Goal: Download file/media

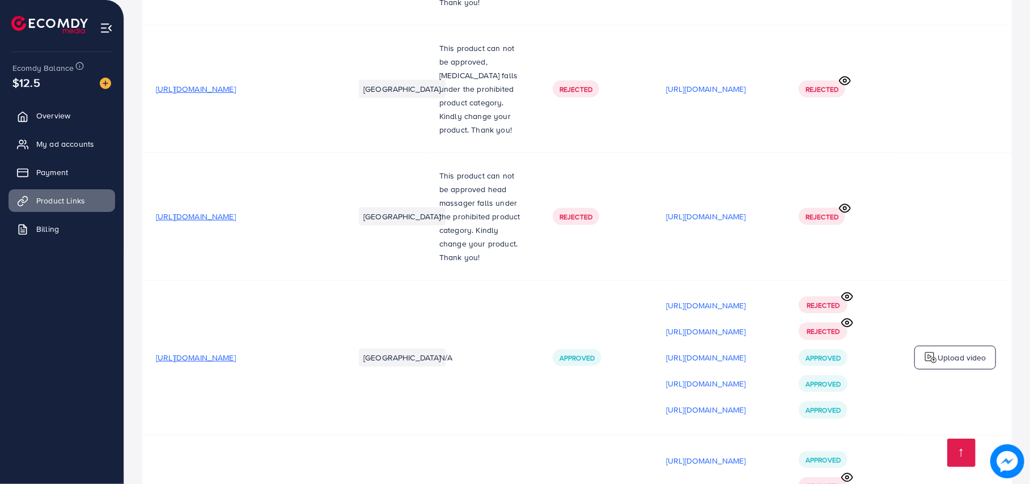
scroll to position [12716, 0]
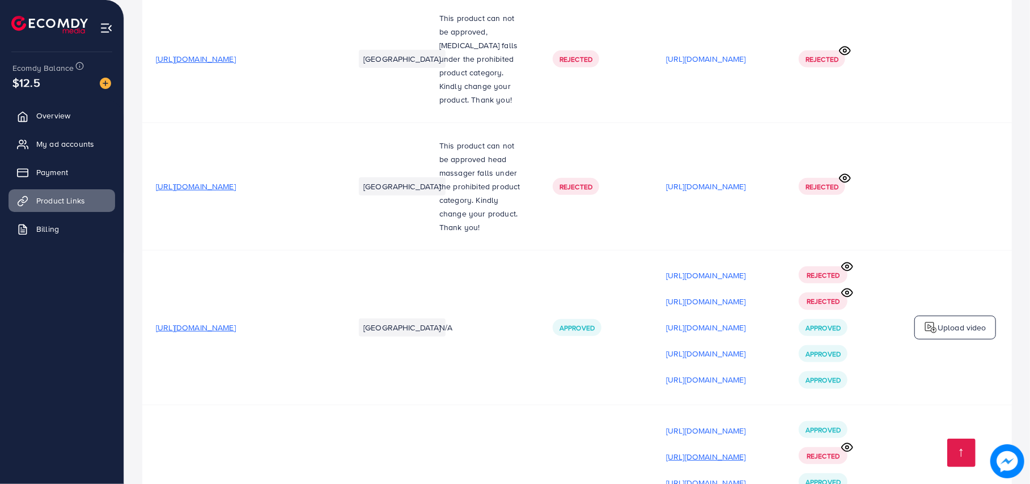
click at [695, 450] on p "[URL][DOMAIN_NAME]" at bounding box center [706, 457] width 80 height 14
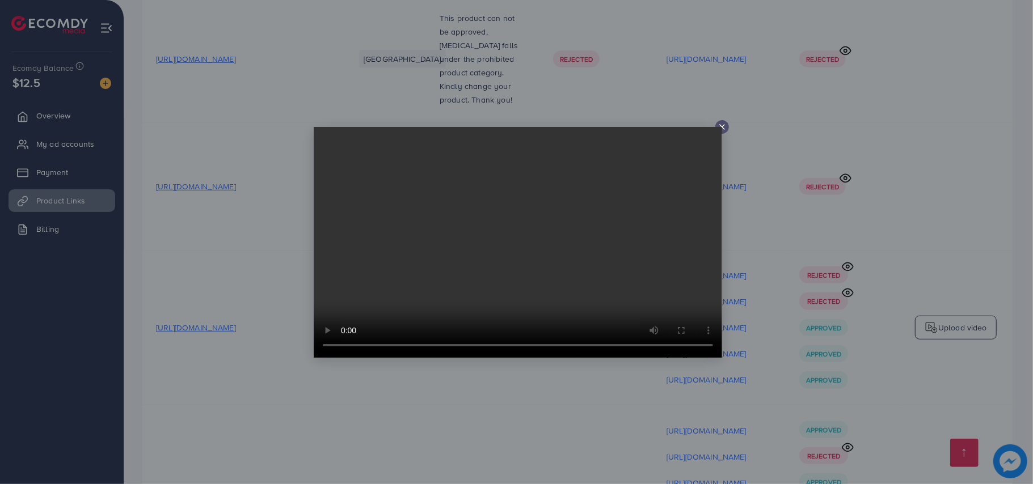
click at [835, 271] on div at bounding box center [516, 242] width 1033 height 484
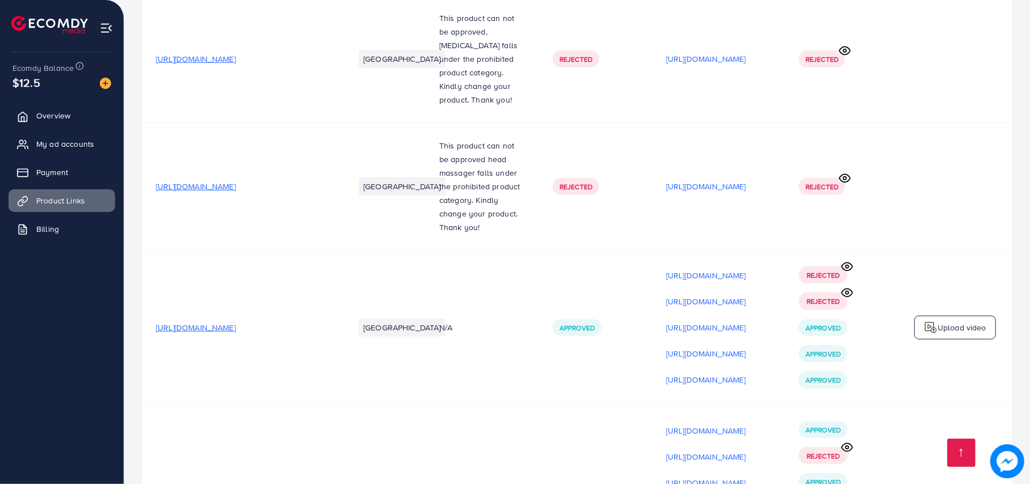
click at [746, 476] on p "[URL][DOMAIN_NAME]" at bounding box center [706, 483] width 80 height 14
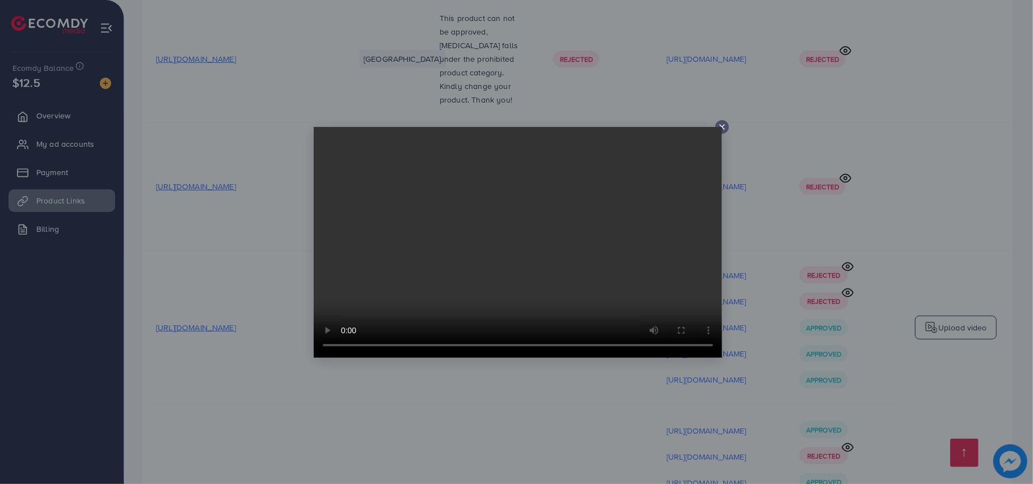
click at [779, 251] on div at bounding box center [516, 242] width 1033 height 484
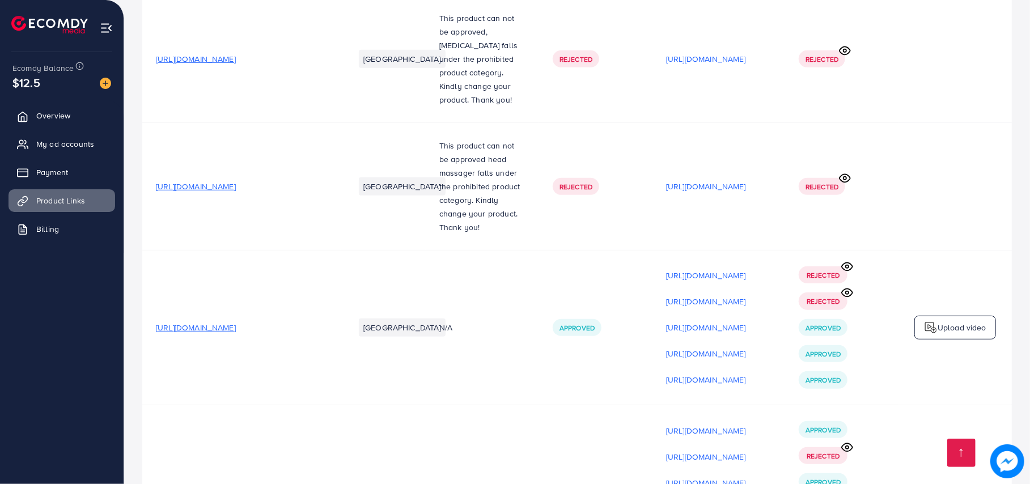
click at [746, 424] on p "[URL][DOMAIN_NAME]" at bounding box center [706, 431] width 80 height 14
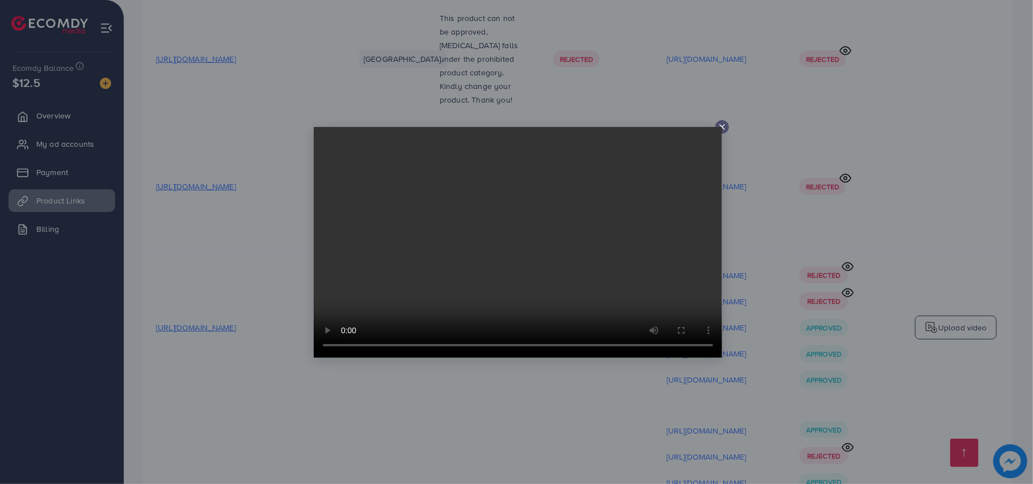
click at [754, 358] on div at bounding box center [516, 242] width 1033 height 484
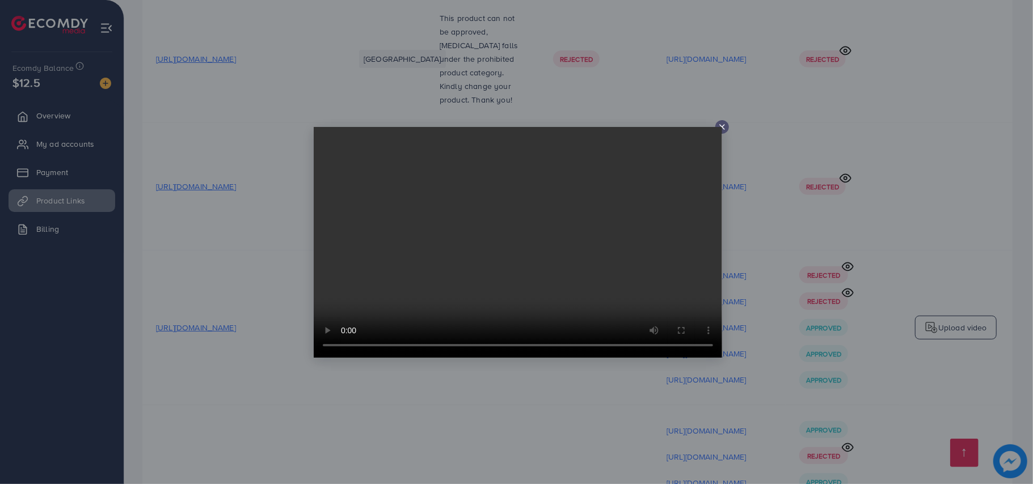
click at [745, 400] on div at bounding box center [516, 242] width 1033 height 484
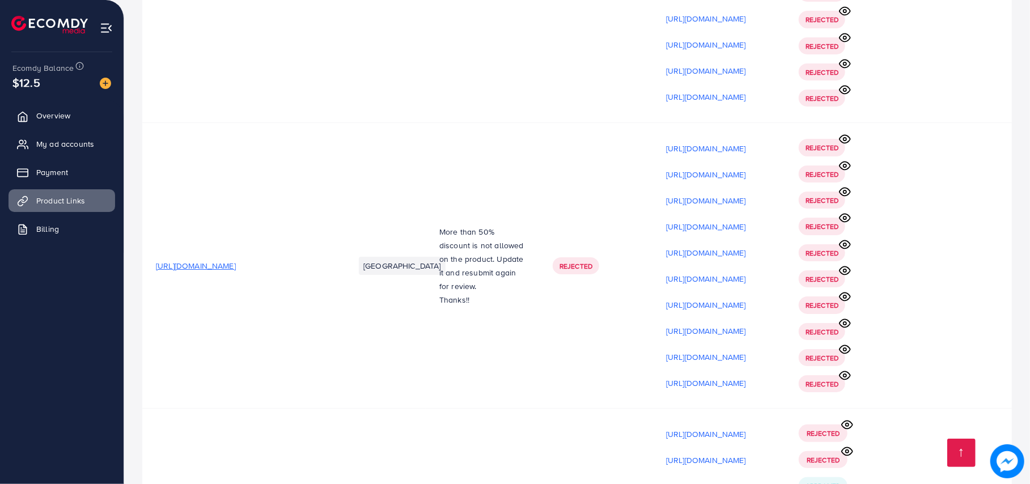
scroll to position [5751, 0]
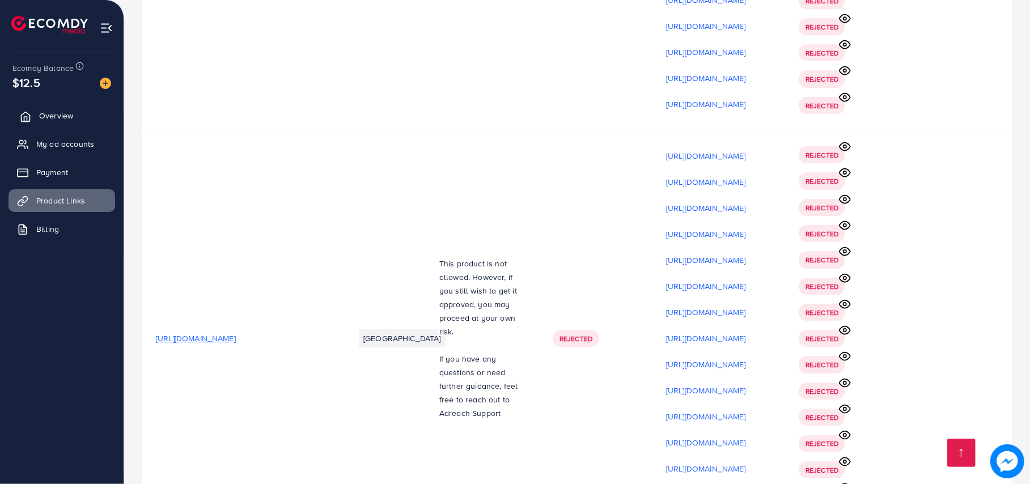
click at [73, 120] on link "Overview" at bounding box center [62, 115] width 107 height 23
